Goal: Task Accomplishment & Management: Use online tool/utility

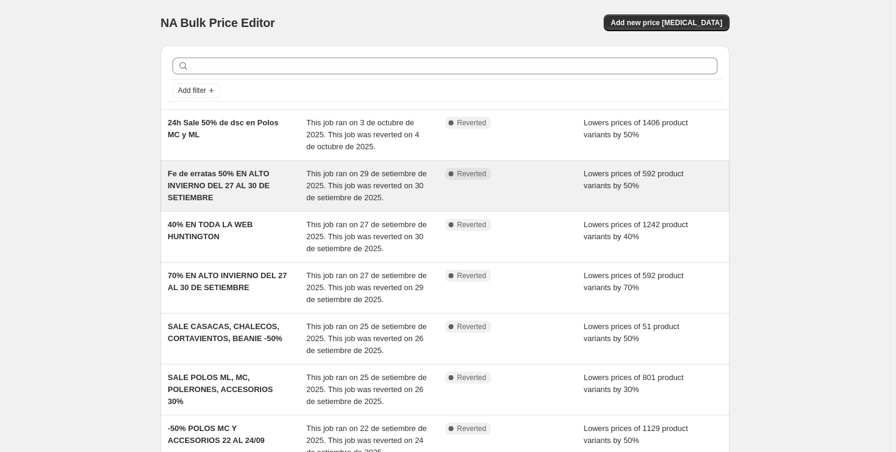
click at [280, 181] on div "Fe de erratas 50% EN ALTO INVIERNO DEL 27 AL 30 DE SETIEMBRE" at bounding box center [237, 186] width 139 height 36
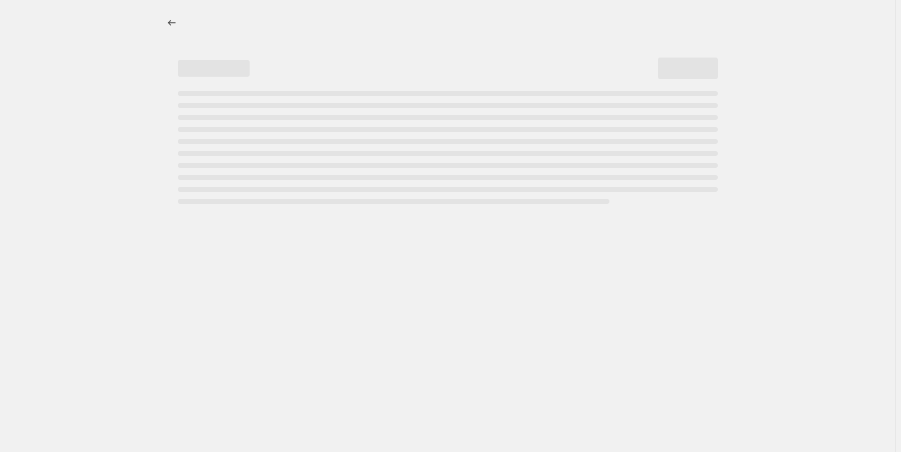
select select "percentage"
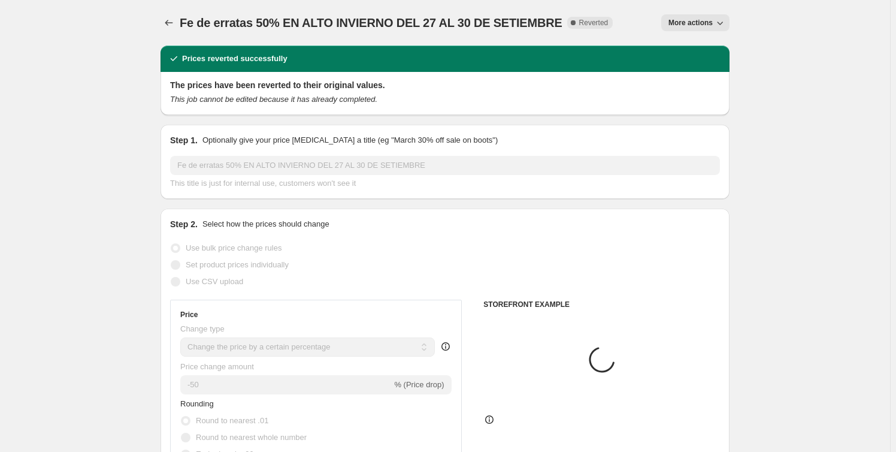
select select "collection"
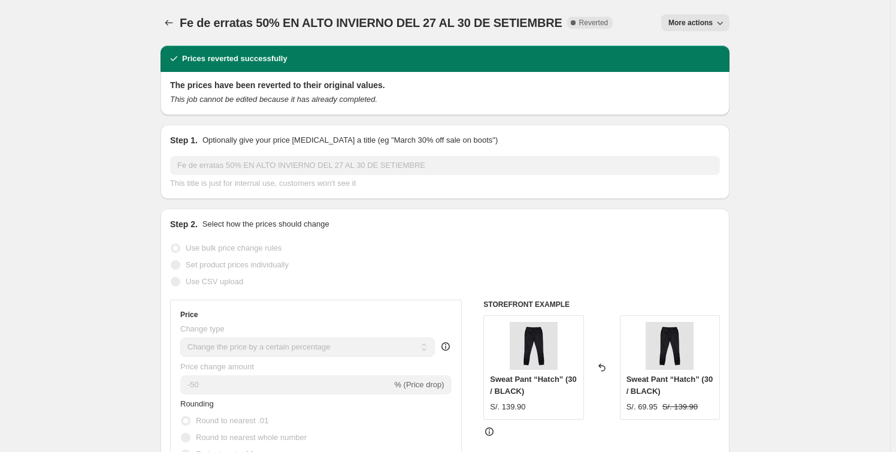
click at [711, 24] on span "More actions" at bounding box center [690, 23] width 44 height 10
click at [711, 48] on span "Copy to new job" at bounding box center [701, 47] width 56 height 9
select select "percentage"
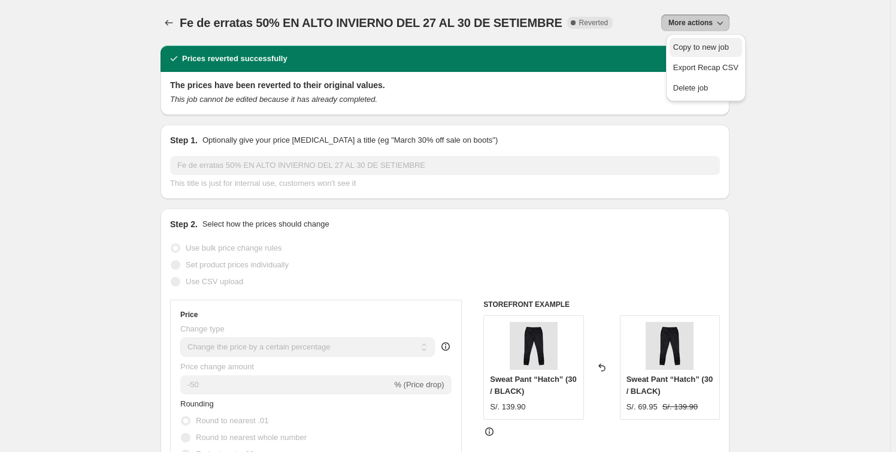
select select "collection"
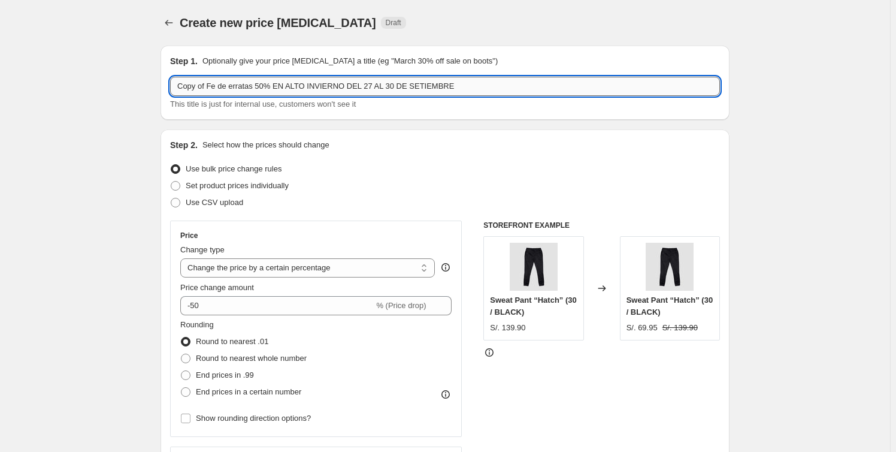
click at [257, 84] on input "Copy of Fe de erratas 50% EN ALTO INVIERNO DEL 27 AL 30 DE SETIEMBRE" at bounding box center [445, 86] width 550 height 19
drag, startPoint x: 255, startPoint y: 84, endPoint x: -101, endPoint y: 95, distance: 355.9
click at [0, 95] on html "Home Settings Plans Skip to content Create new price [MEDICAL_DATA]. This page …" at bounding box center [448, 226] width 896 height 452
click at [293, 85] on input "-50% EN ALTO INVIERNO DEL 27 AL 30 DE SETIEMBRE" at bounding box center [445, 86] width 550 height 19
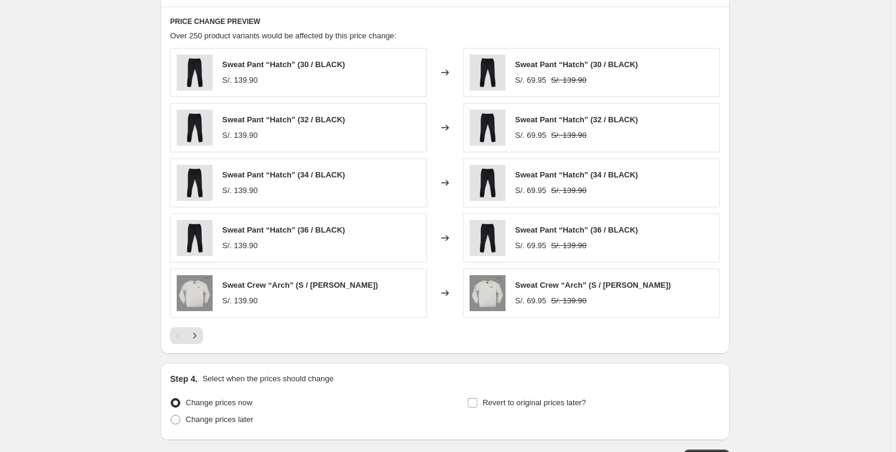
scroll to position [985, 0]
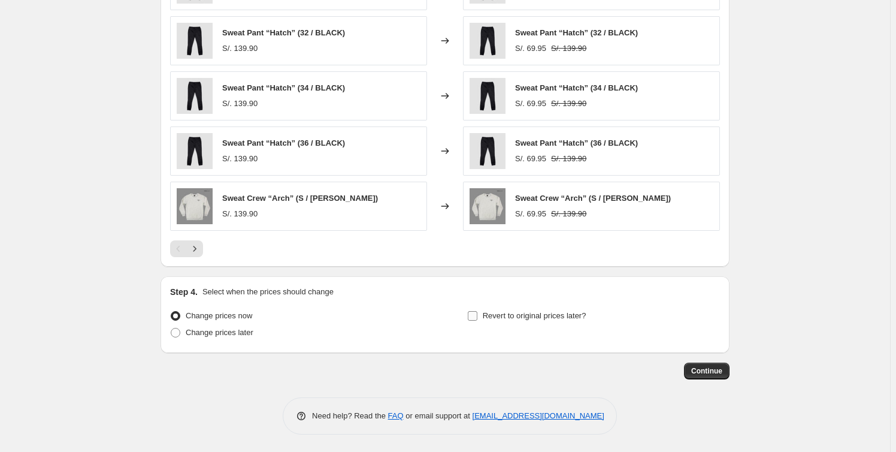
type input "-50% EN ALTO INVIERNO DEL 9 AL 16 DE SETIEMBRE"
click at [478, 311] on span at bounding box center [472, 315] width 11 height 11
click at [477, 311] on input "Revert to original prices later?" at bounding box center [473, 316] width 10 height 10
checkbox input "true"
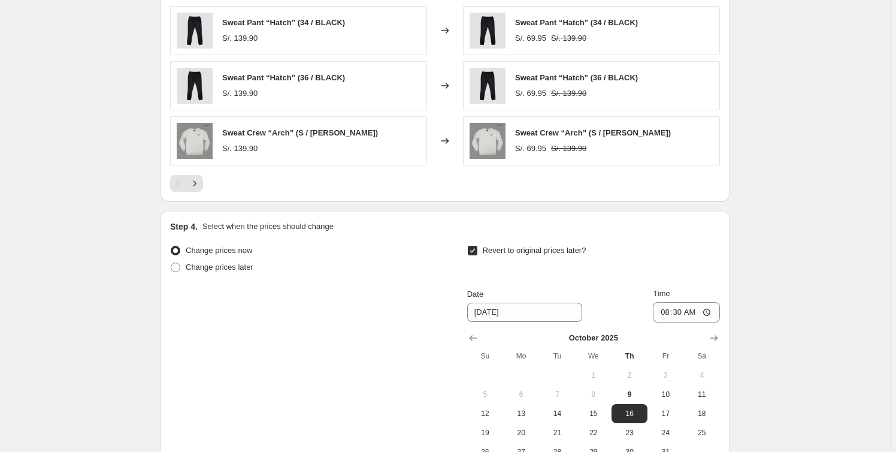
scroll to position [1190, 0]
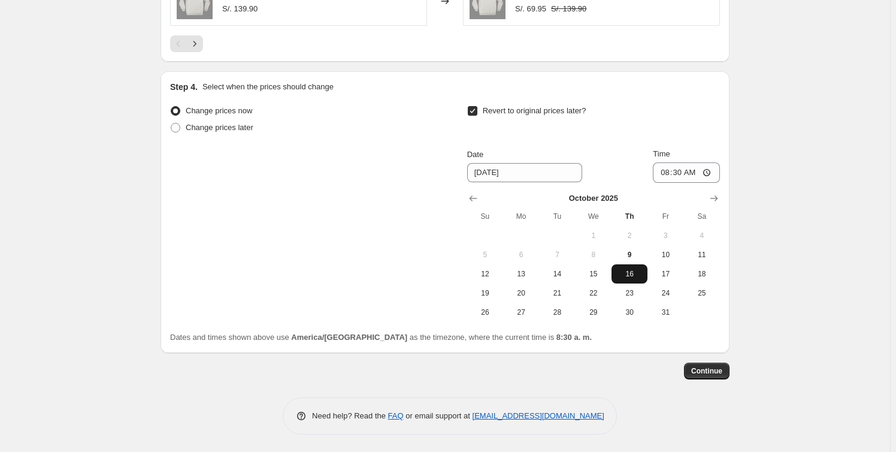
click at [635, 272] on span "16" at bounding box center [629, 274] width 26 height 10
click at [685, 172] on input "08:30" at bounding box center [686, 172] width 67 height 20
type input "23:59"
click at [709, 370] on span "Continue" at bounding box center [706, 371] width 31 height 10
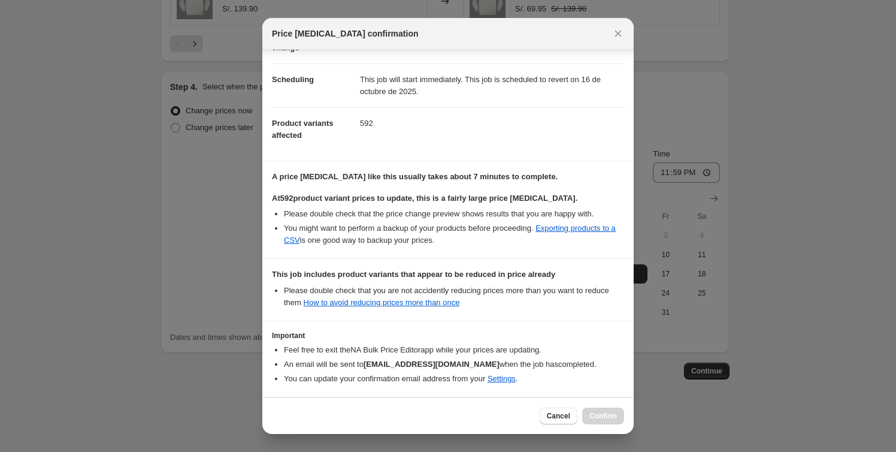
scroll to position [130, 0]
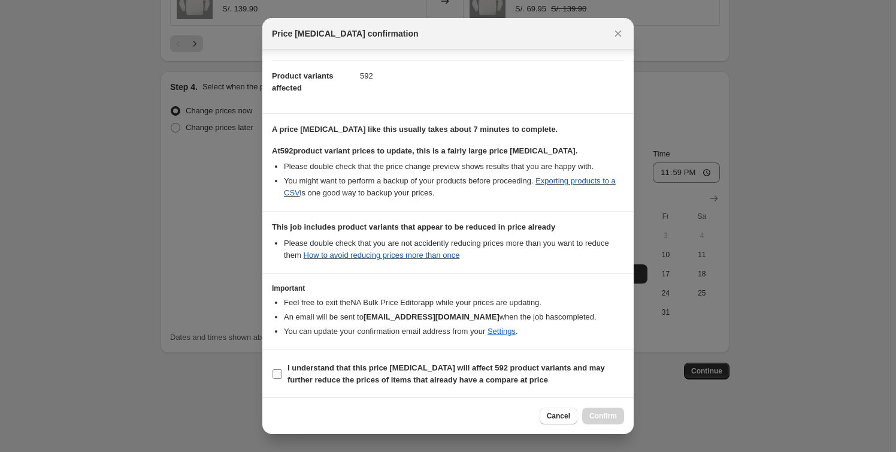
click at [281, 365] on label "I understand that this price [MEDICAL_DATA] will affect 592 product variants an…" at bounding box center [448, 373] width 352 height 29
click at [281, 369] on input "I understand that this price [MEDICAL_DATA] will affect 592 product variants an…" at bounding box center [277, 374] width 10 height 10
checkbox input "true"
click at [606, 413] on span "Confirm" at bounding box center [603, 416] width 28 height 10
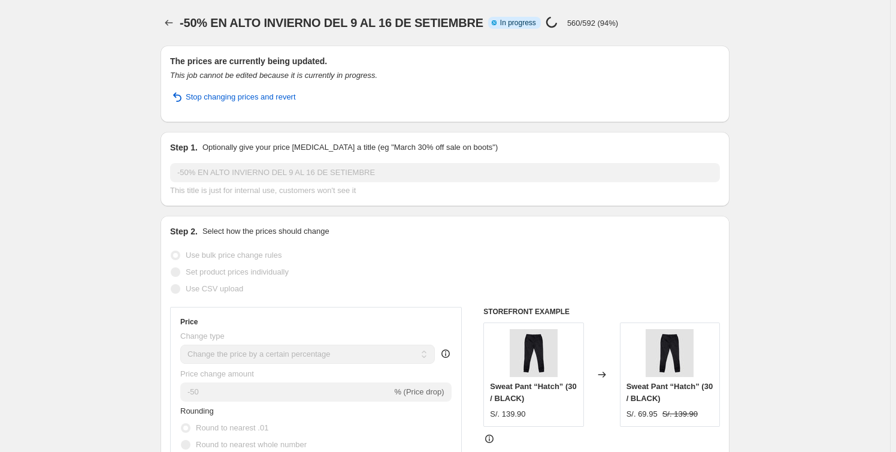
select select "percentage"
select select "collection"
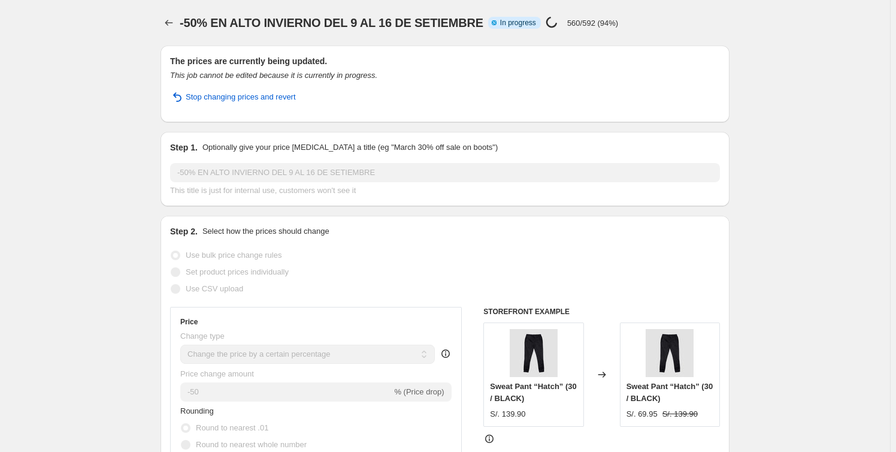
select select "collection"
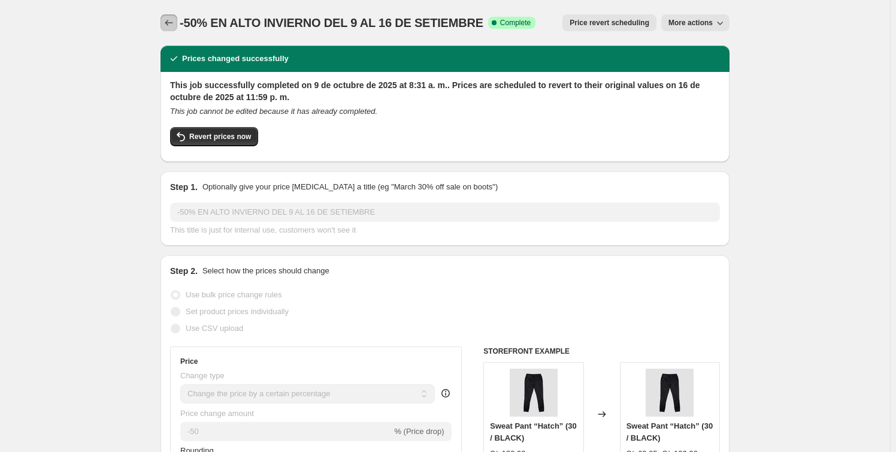
click at [172, 25] on icon "Price change jobs" at bounding box center [169, 23] width 12 height 12
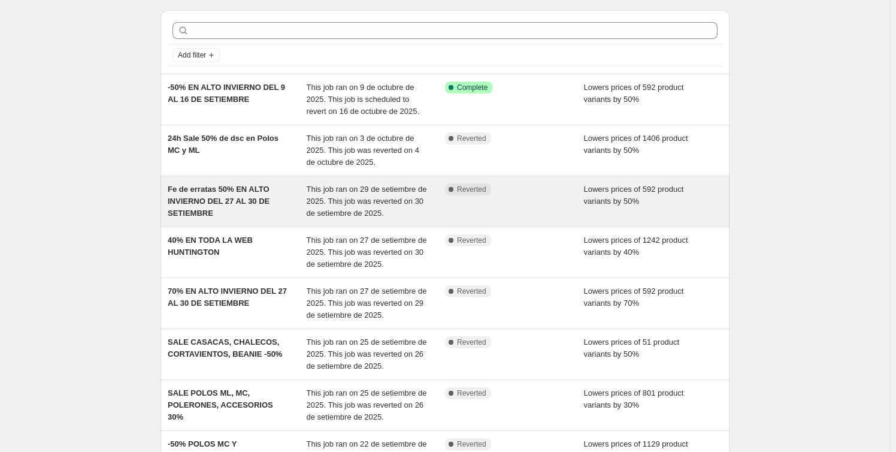
scroll to position [54, 0]
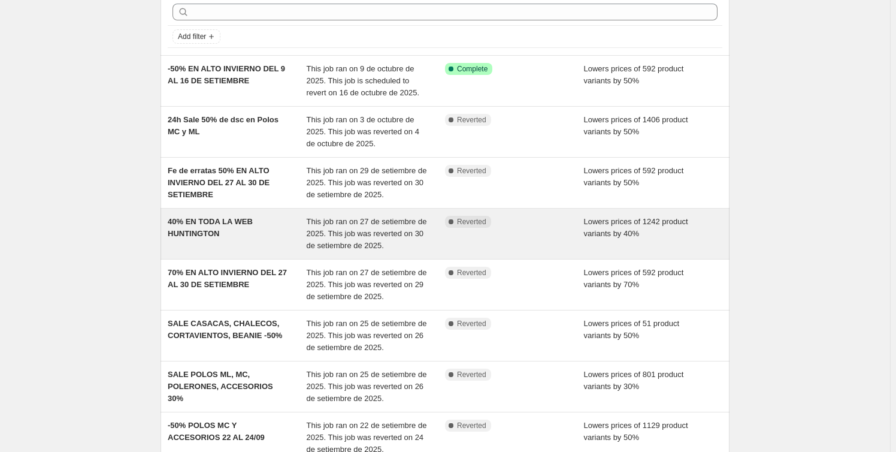
click at [241, 249] on div "40% EN TODA LA WEB HUNTINGTON" at bounding box center [237, 234] width 139 height 36
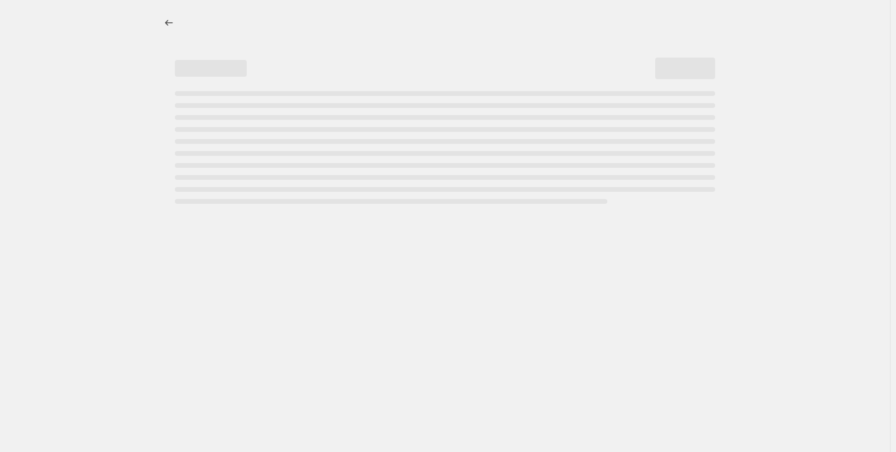
select select "percentage"
select select "collection"
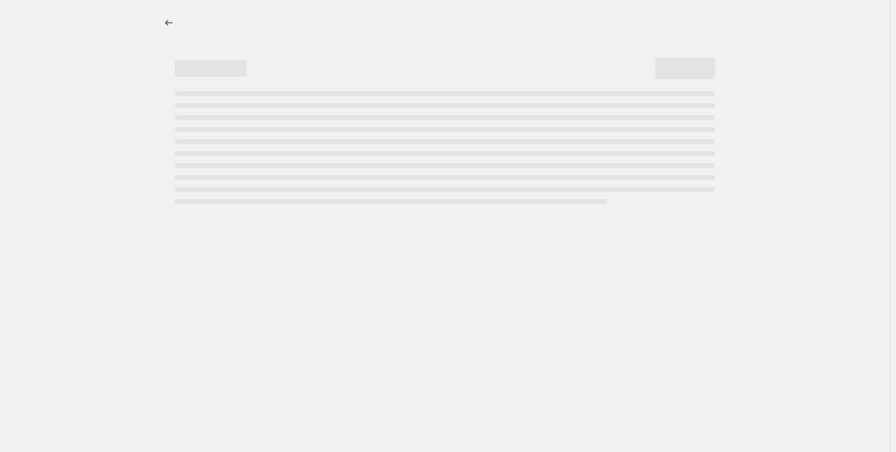
select select "collection"
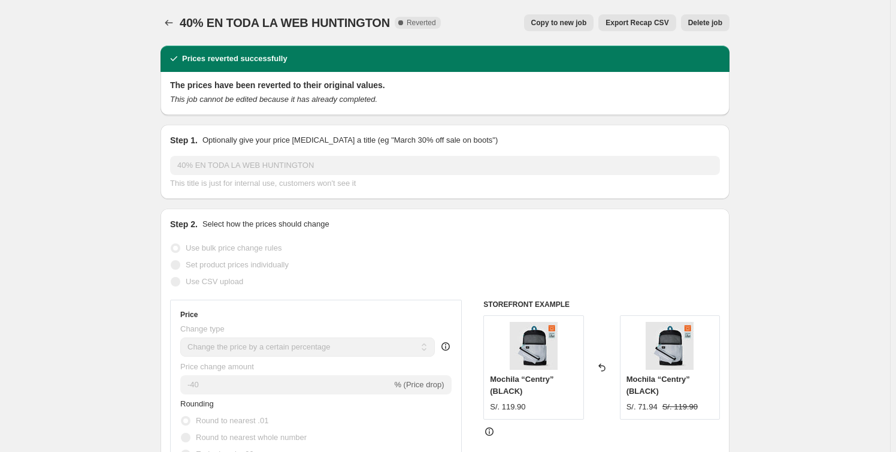
click at [580, 22] on span "Copy to new job" at bounding box center [559, 23] width 56 height 10
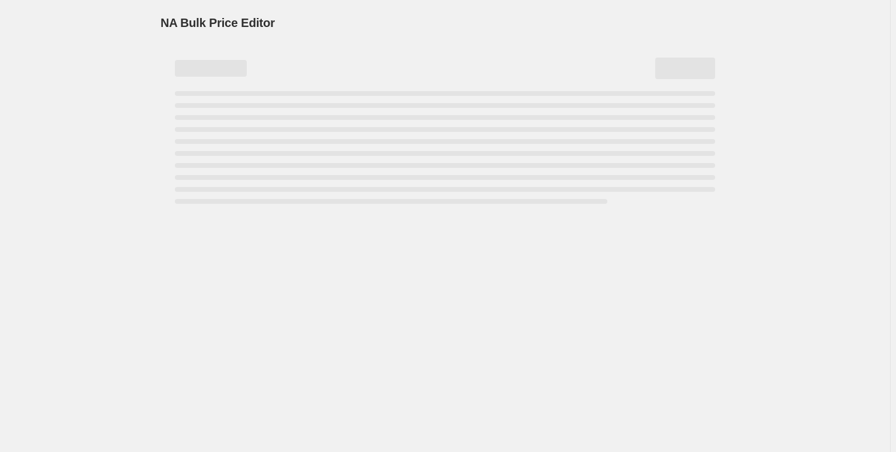
select select "percentage"
select select "collection"
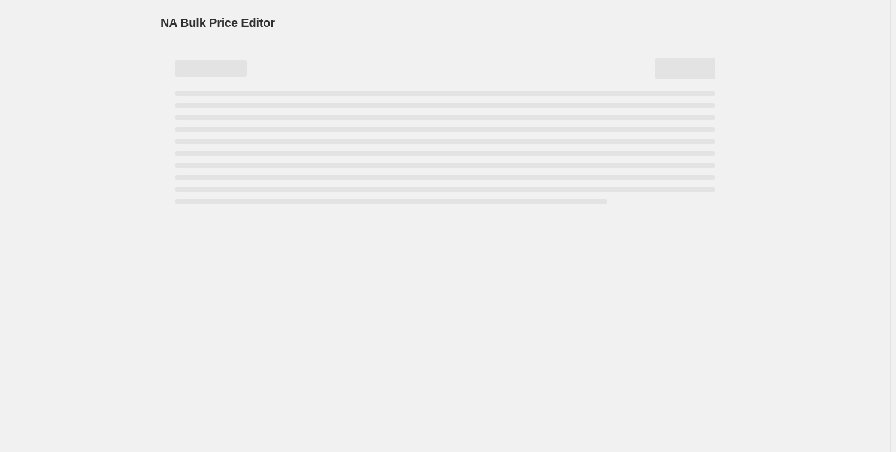
select select "collection"
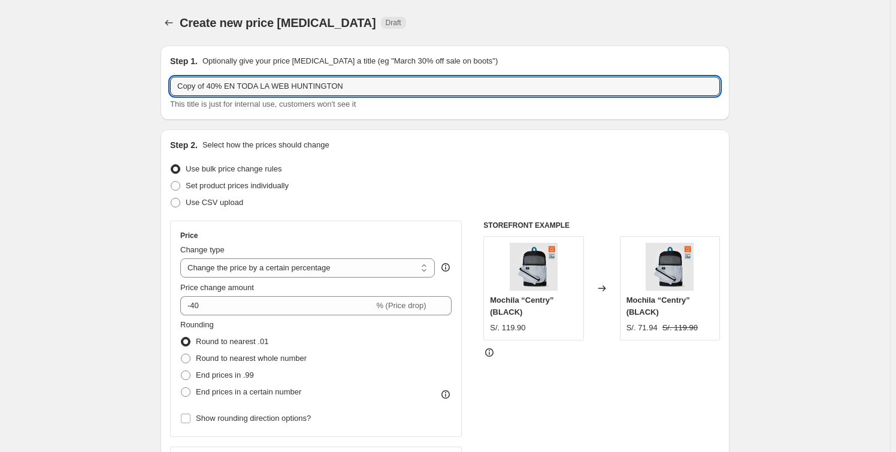
drag, startPoint x: 211, startPoint y: 84, endPoint x: -24, endPoint y: 72, distance: 235.6
click at [0, 72] on html "Home Settings Plans Skip to content Create new price [MEDICAL_DATA]. This page …" at bounding box center [448, 226] width 896 height 452
type input "30% EN TODA LA WEB HUNTINGTON"
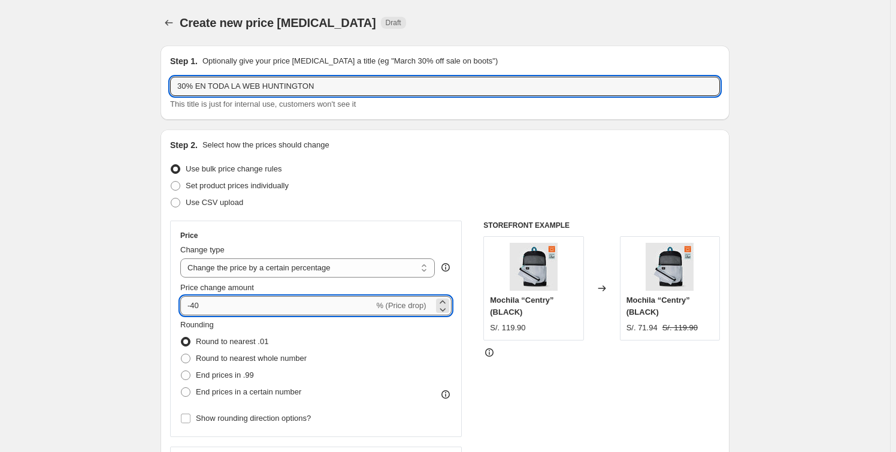
click at [198, 305] on input "-40" at bounding box center [276, 305] width 193 height 19
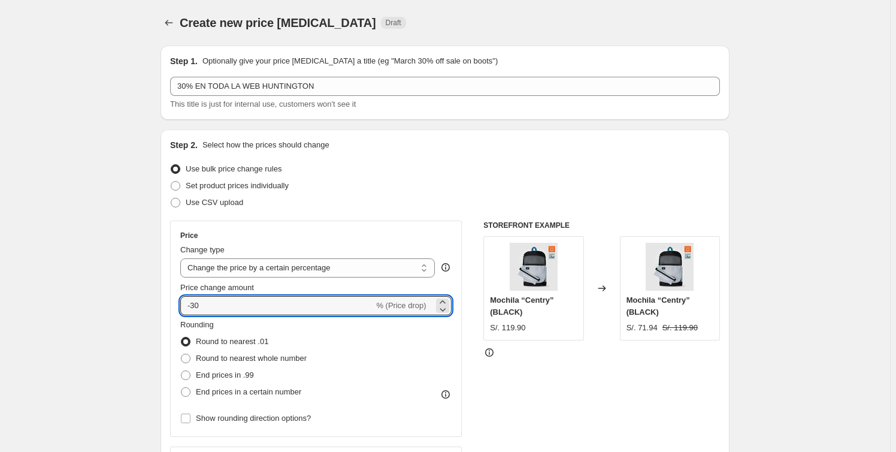
type input "-30"
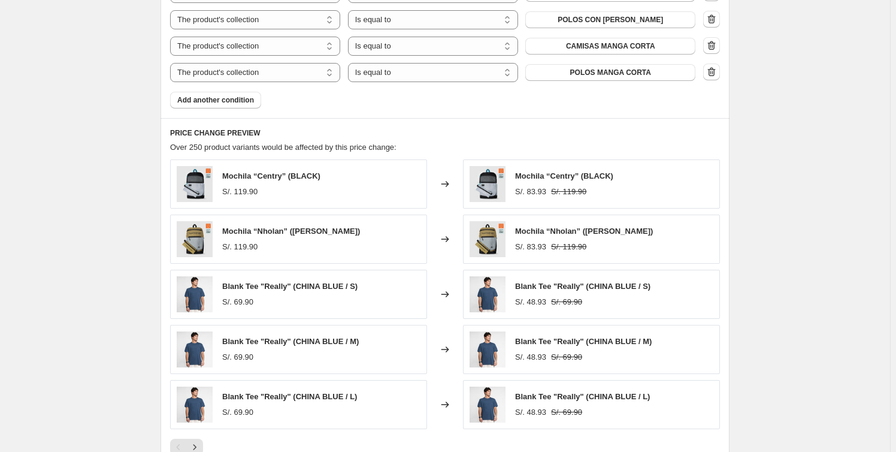
scroll to position [985, 0]
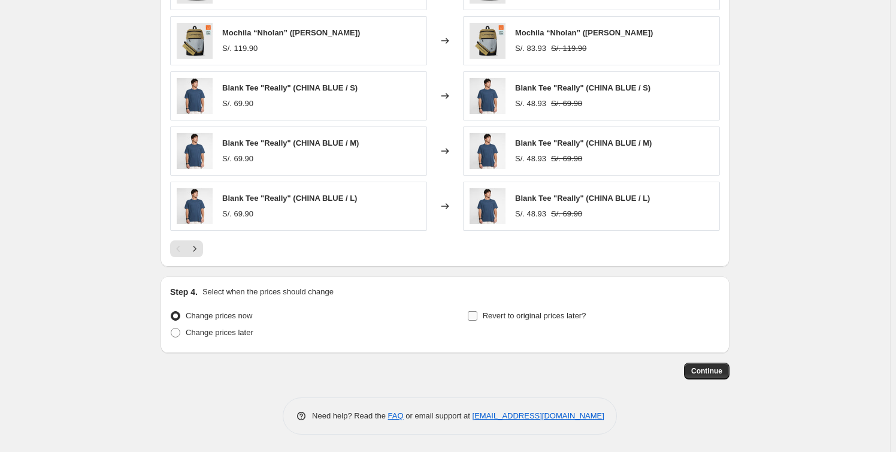
click at [477, 314] on input "Revert to original prices later?" at bounding box center [473, 316] width 10 height 10
checkbox input "true"
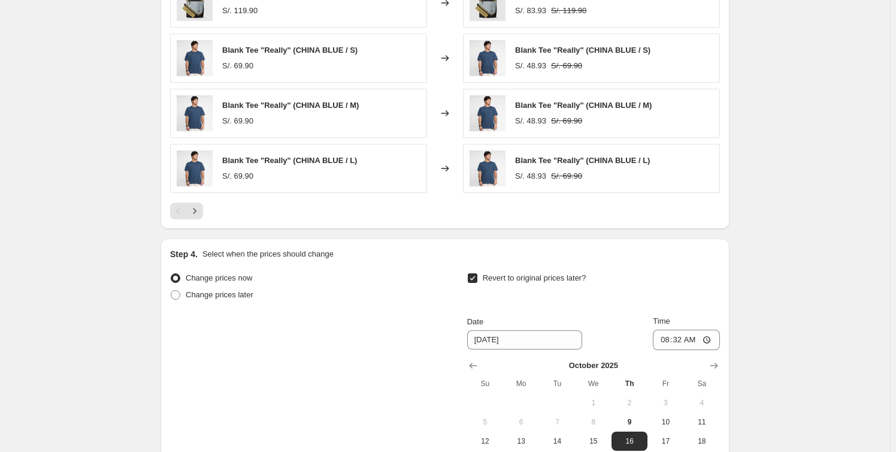
scroll to position [1190, 0]
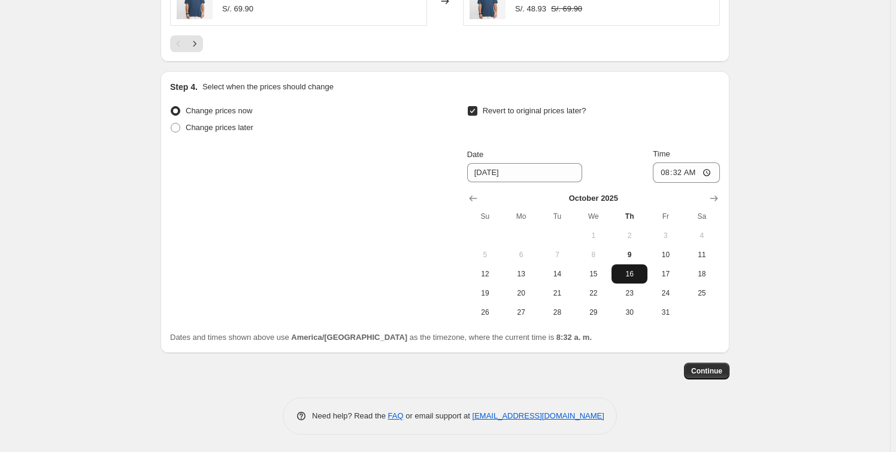
click at [634, 274] on span "16" at bounding box center [629, 274] width 26 height 10
click at [679, 172] on input "08:32" at bounding box center [686, 172] width 67 height 20
type input "23:59"
click at [717, 371] on span "Continue" at bounding box center [706, 371] width 31 height 10
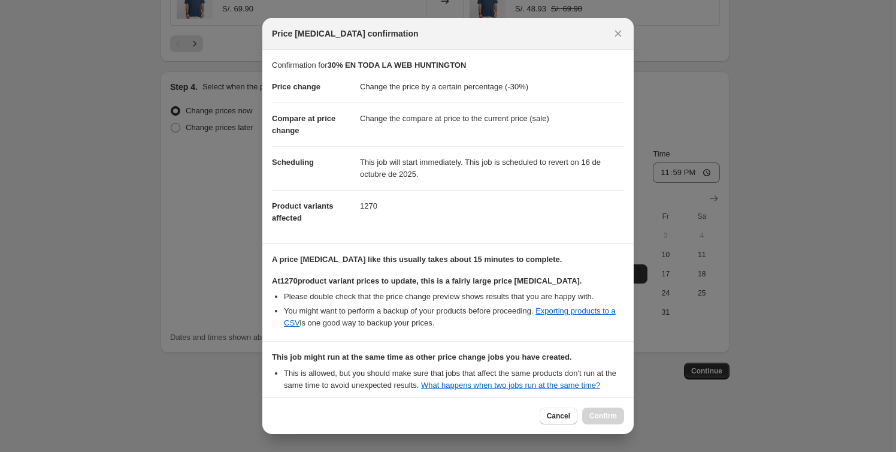
scroll to position [130, 0]
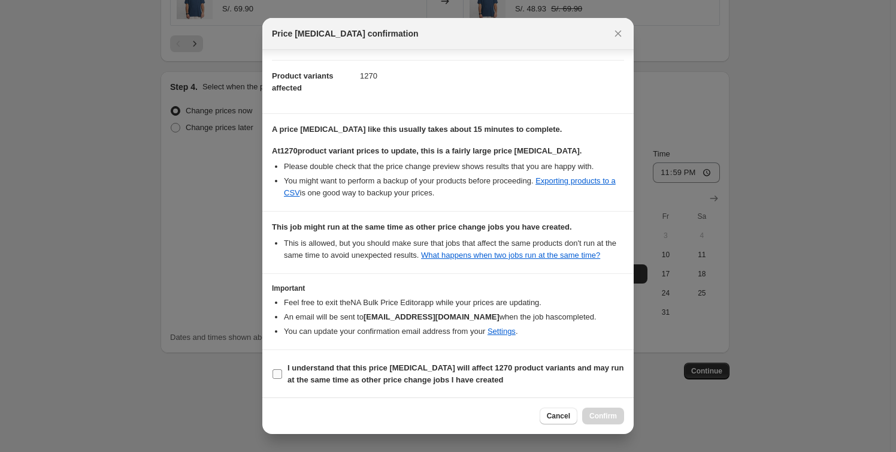
drag, startPoint x: 275, startPoint y: 386, endPoint x: 286, endPoint y: 371, distance: 19.3
click at [277, 383] on label "I understand that this price [MEDICAL_DATA] will affect 1270 product variants a…" at bounding box center [448, 373] width 352 height 29
click at [277, 378] on input "I understand that this price [MEDICAL_DATA] will affect 1270 product variants a…" at bounding box center [277, 374] width 10 height 10
checkbox input "true"
click at [598, 409] on button "Confirm" at bounding box center [603, 415] width 42 height 17
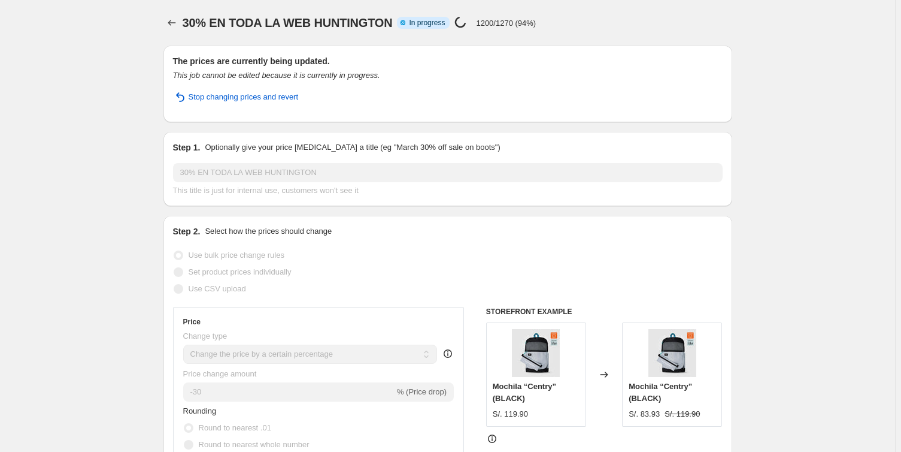
select select "percentage"
select select "collection"
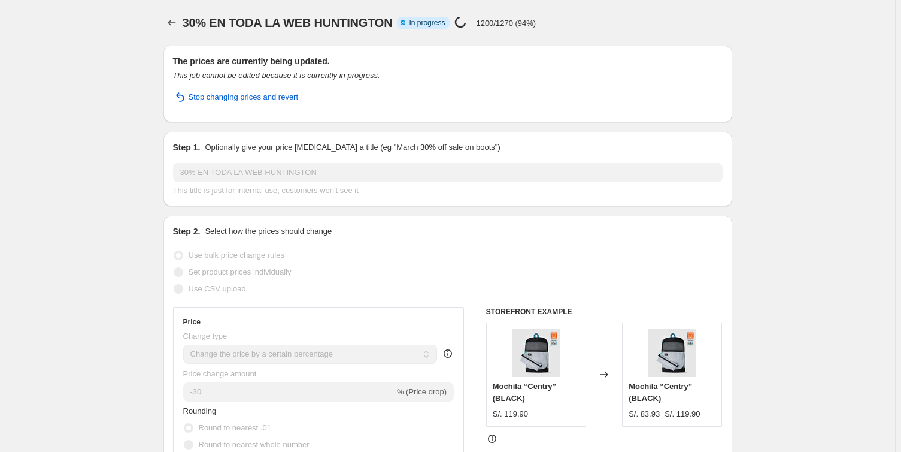
select select "collection"
